Goal: Transaction & Acquisition: Subscribe to service/newsletter

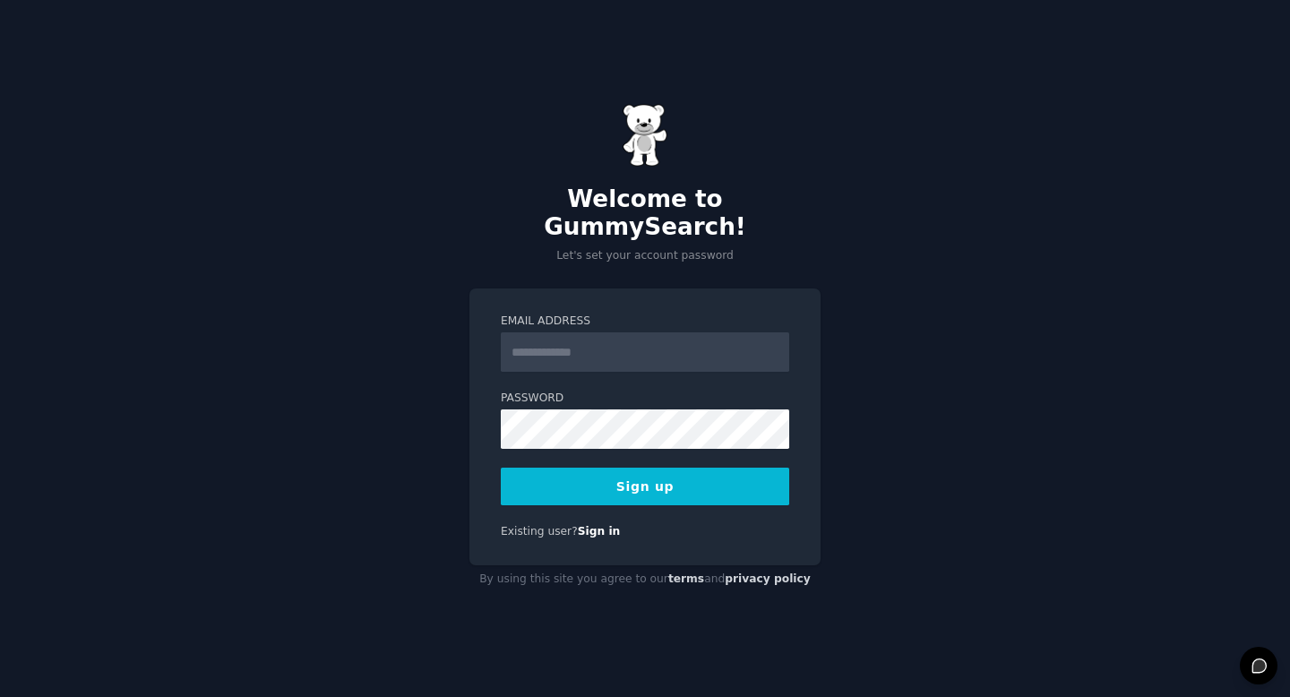
click at [610, 335] on input "Email Address" at bounding box center [645, 351] width 288 height 39
type input "**********"
click at [448, 406] on div "**********" at bounding box center [645, 348] width 1290 height 697
click at [475, 453] on div "**********" at bounding box center [644, 426] width 351 height 277
click at [576, 468] on button "Sign up" at bounding box center [645, 487] width 288 height 38
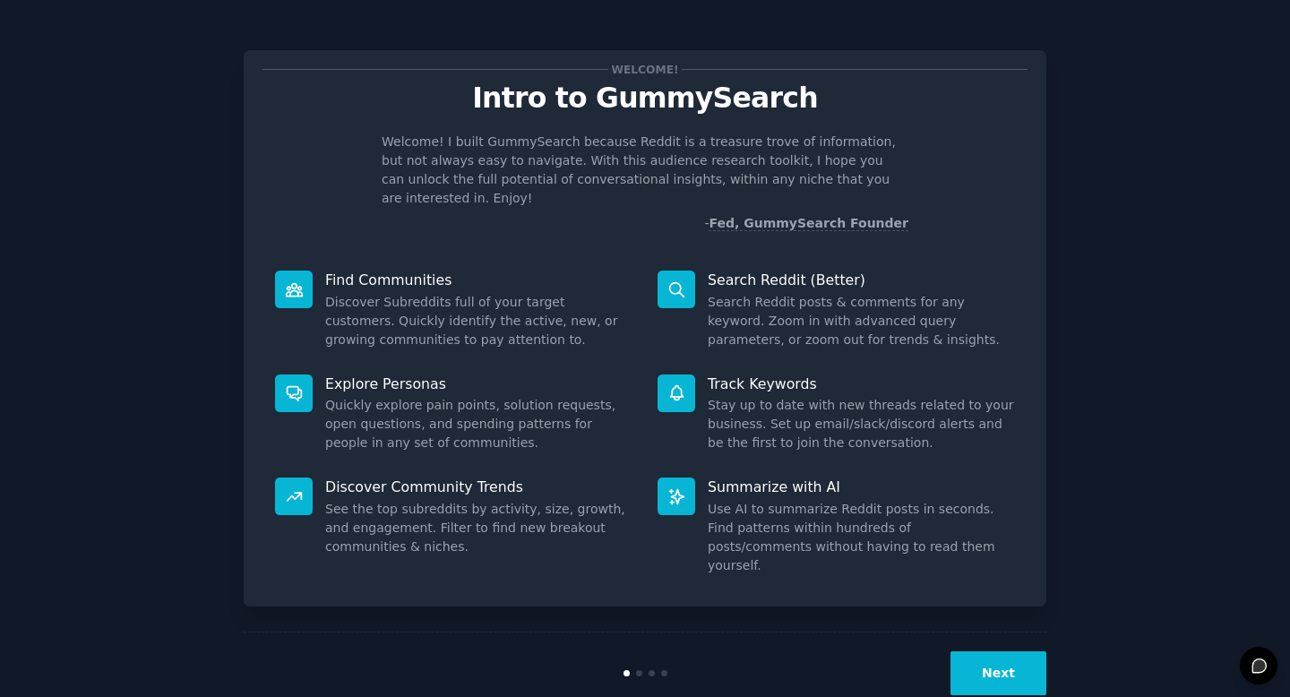
click at [1020, 651] on button "Next" at bounding box center [999, 673] width 96 height 44
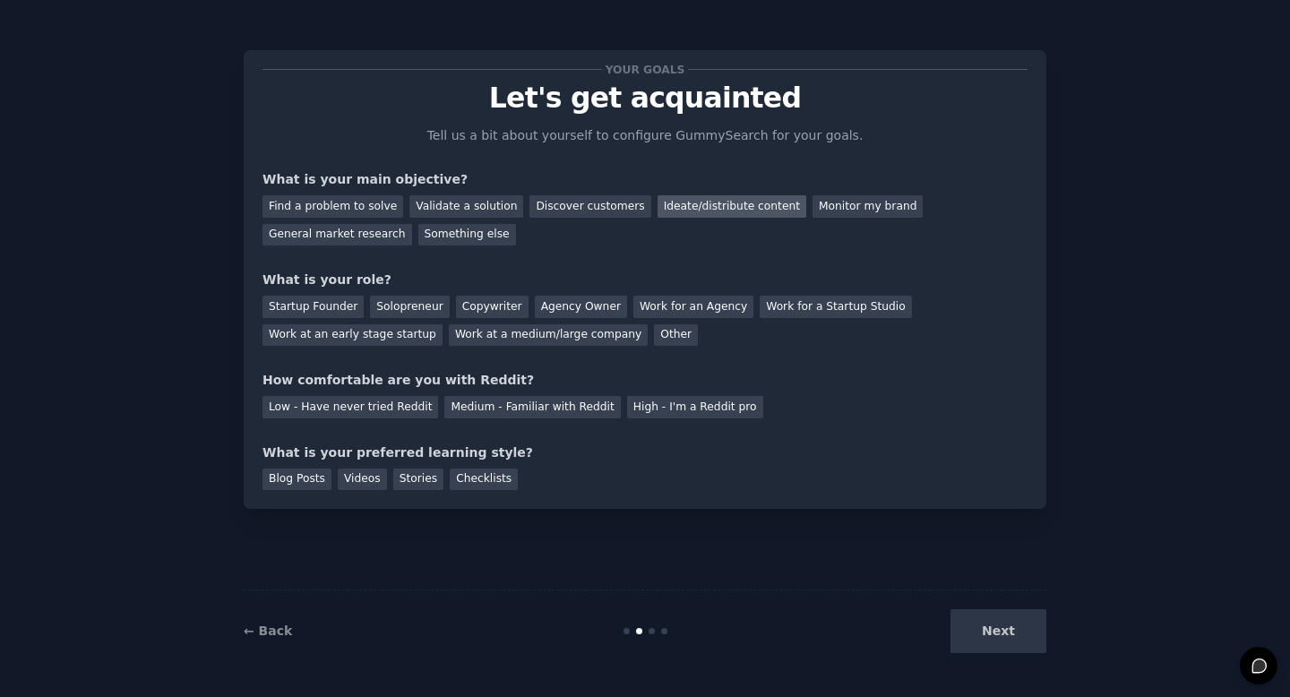
click at [736, 205] on div "Ideate/distribute content" at bounding box center [732, 206] width 149 height 22
click at [325, 307] on div "Startup Founder" at bounding box center [312, 307] width 101 height 22
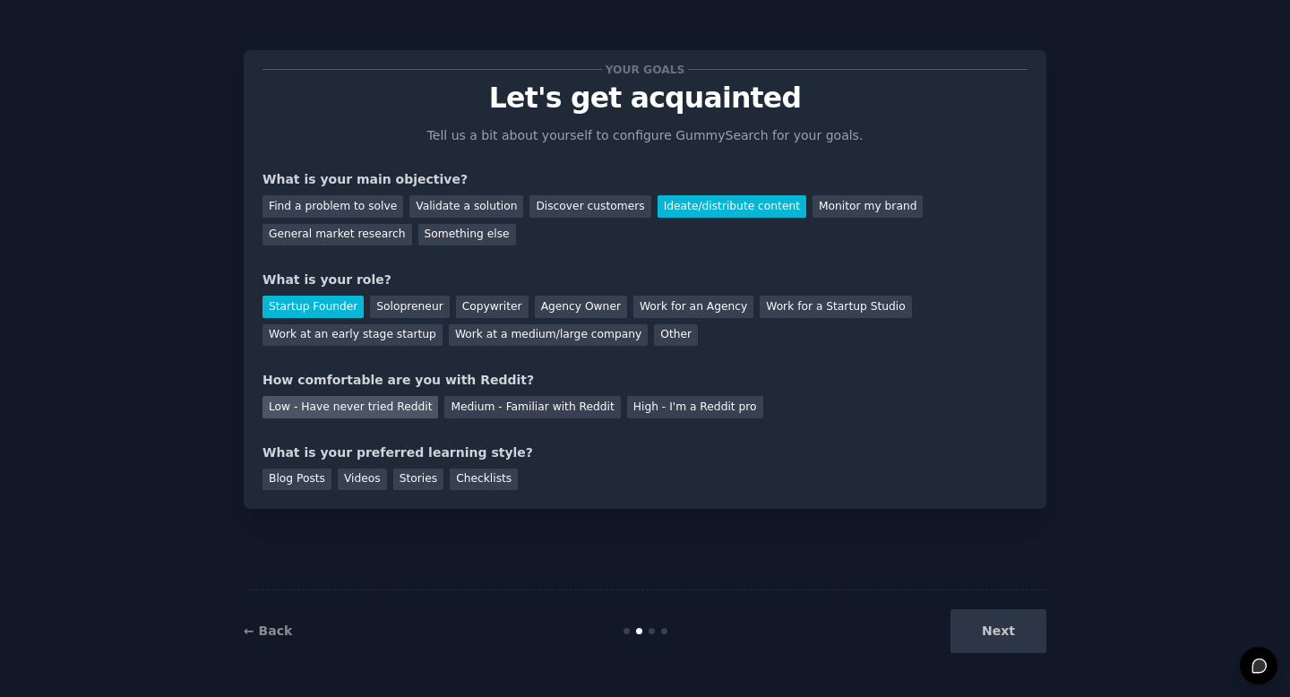
click at [385, 407] on div "Low - Have never tried Reddit" at bounding box center [350, 407] width 176 height 22
click at [519, 409] on div "Medium - Familiar with Reddit" at bounding box center [532, 407] width 176 height 22
click at [356, 477] on div "Videos" at bounding box center [362, 480] width 49 height 22
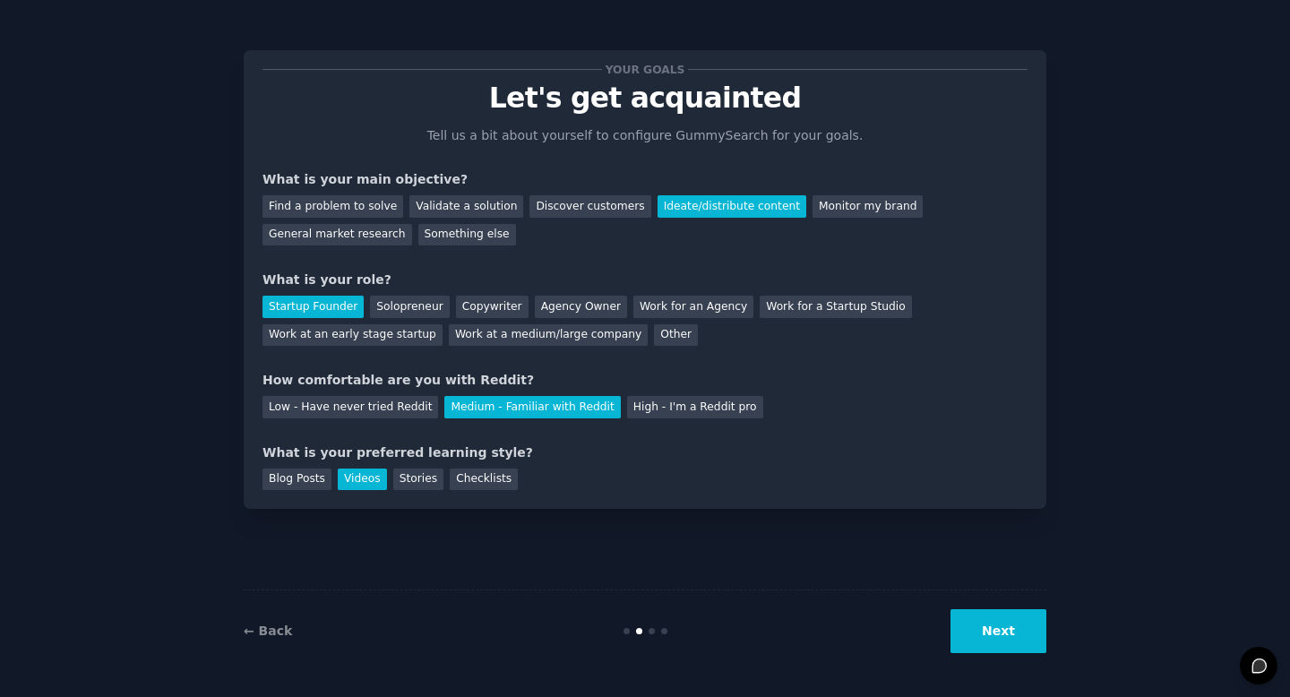
click at [1004, 634] on button "Next" at bounding box center [999, 631] width 96 height 44
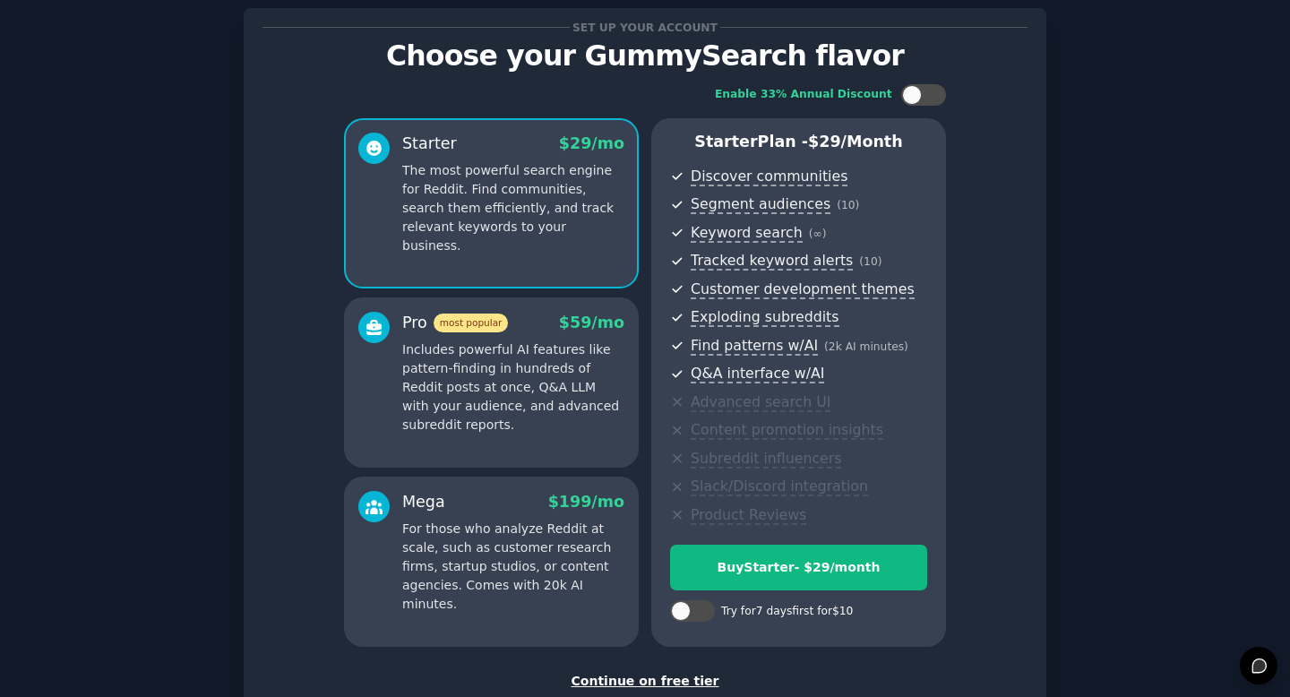
scroll to position [31, 0]
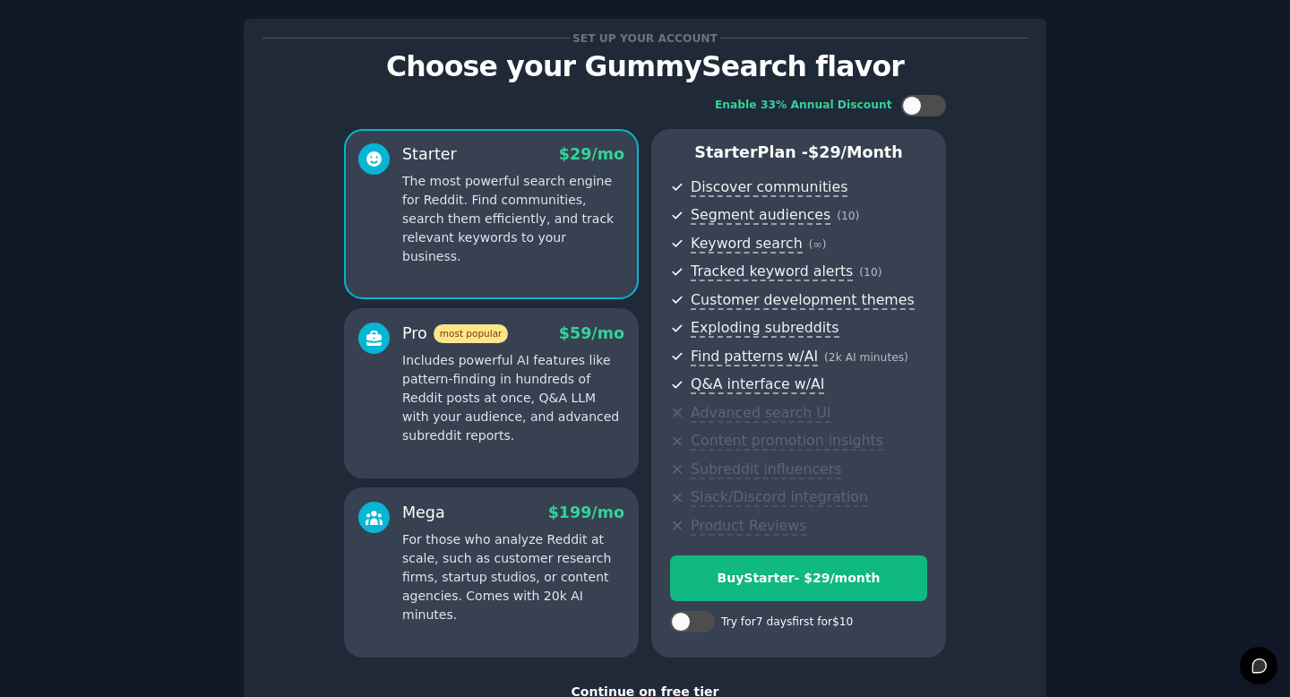
click at [1197, 296] on div "Set up your account Choose your GummySearch flavor Enable 33% Annual Discount S…" at bounding box center [645, 398] width 1240 height 809
drag, startPoint x: 1285, startPoint y: 215, endPoint x: 1285, endPoint y: 260, distance: 44.8
click at [1285, 260] on div "Set up your account Choose your GummySearch flavor Enable 33% Annual Discount S…" at bounding box center [645, 398] width 1290 height 859
click at [1277, 260] on div "Set up your account Choose your GummySearch flavor Enable 33% Annual Discount S…" at bounding box center [645, 398] width 1290 height 859
drag, startPoint x: 1289, startPoint y: 255, endPoint x: 1289, endPoint y: 331, distance: 75.3
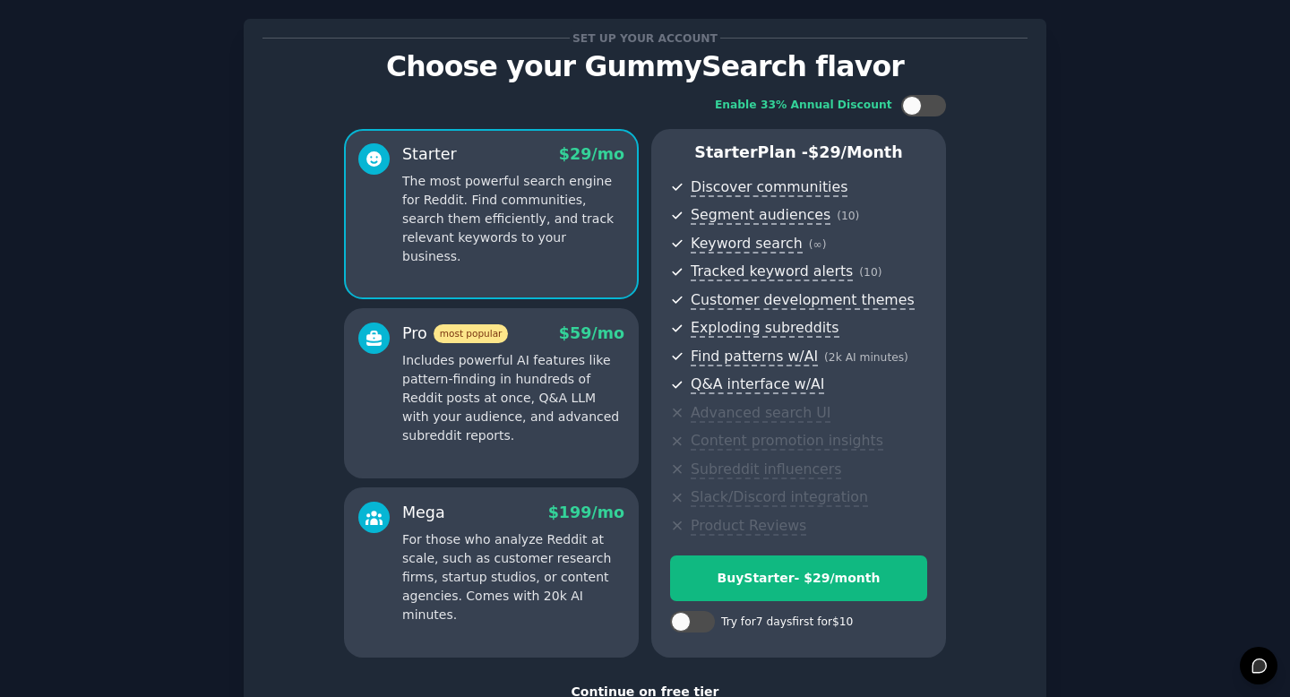
click at [1289, 331] on main "Set up your account Choose your GummySearch flavor Enable 33% Annual Discount S…" at bounding box center [645, 348] width 1290 height 697
drag, startPoint x: 1289, startPoint y: 331, endPoint x: 1289, endPoint y: 408, distance: 77.0
click at [1289, 408] on main "Set up your account Choose your GummySearch flavor Enable 33% Annual Discount S…" at bounding box center [645, 348] width 1290 height 697
click at [1088, 555] on div "Set up your account Choose your GummySearch flavor Enable 33% Annual Discount S…" at bounding box center [645, 398] width 1240 height 809
click at [657, 692] on div "Continue on free tier" at bounding box center [644, 692] width 765 height 19
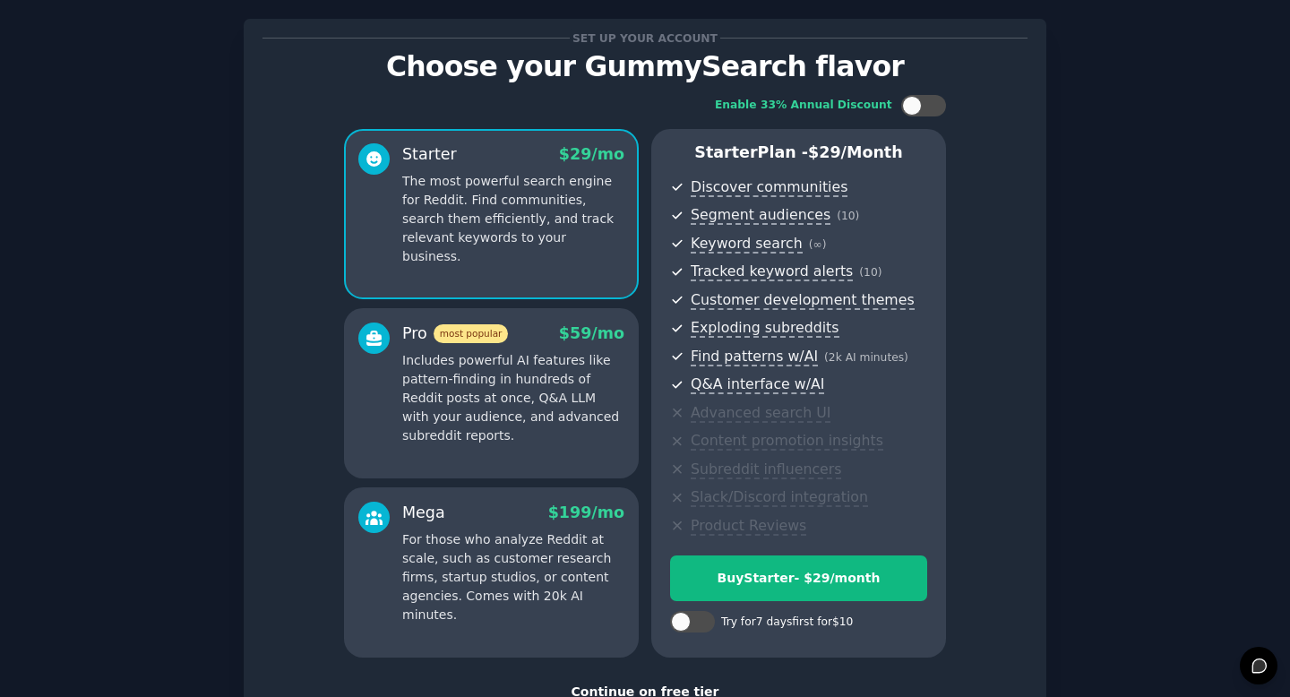
scroll to position [1, 0]
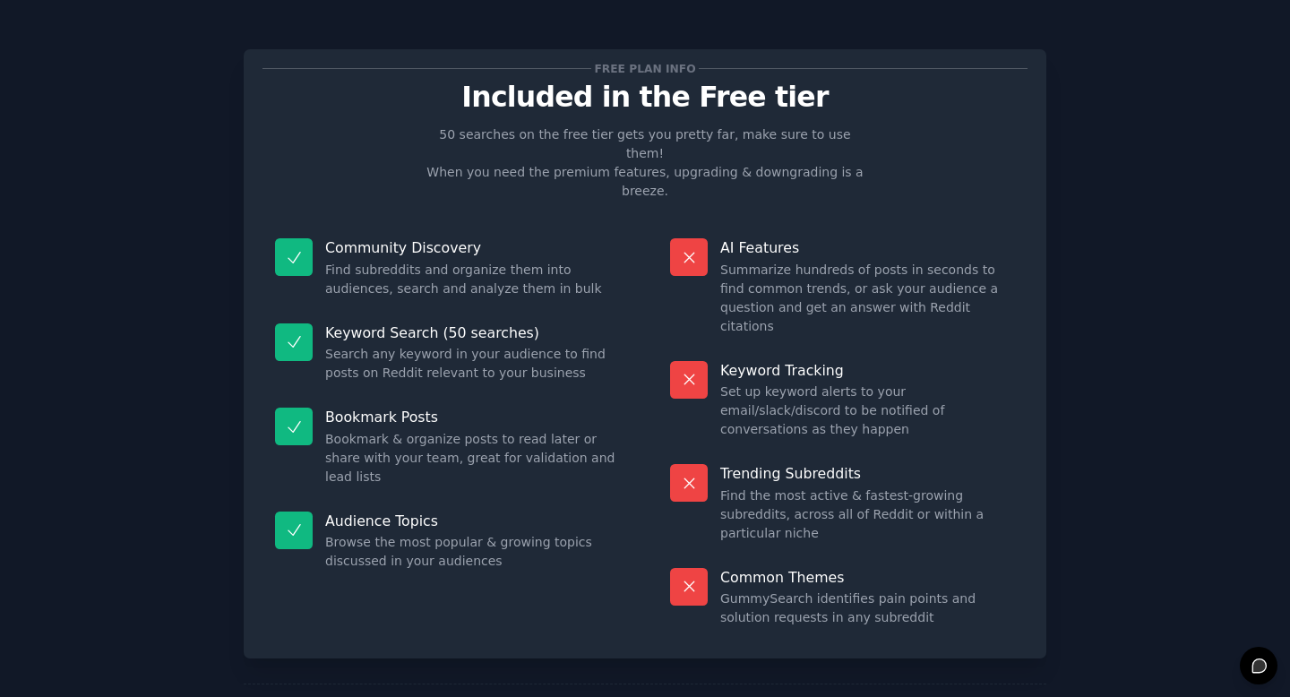
click at [1123, 160] on div "Free plan info Included in the Free tier 50 searches on the free tier gets you …" at bounding box center [645, 395] width 1240 height 742
